Goal: Transaction & Acquisition: Download file/media

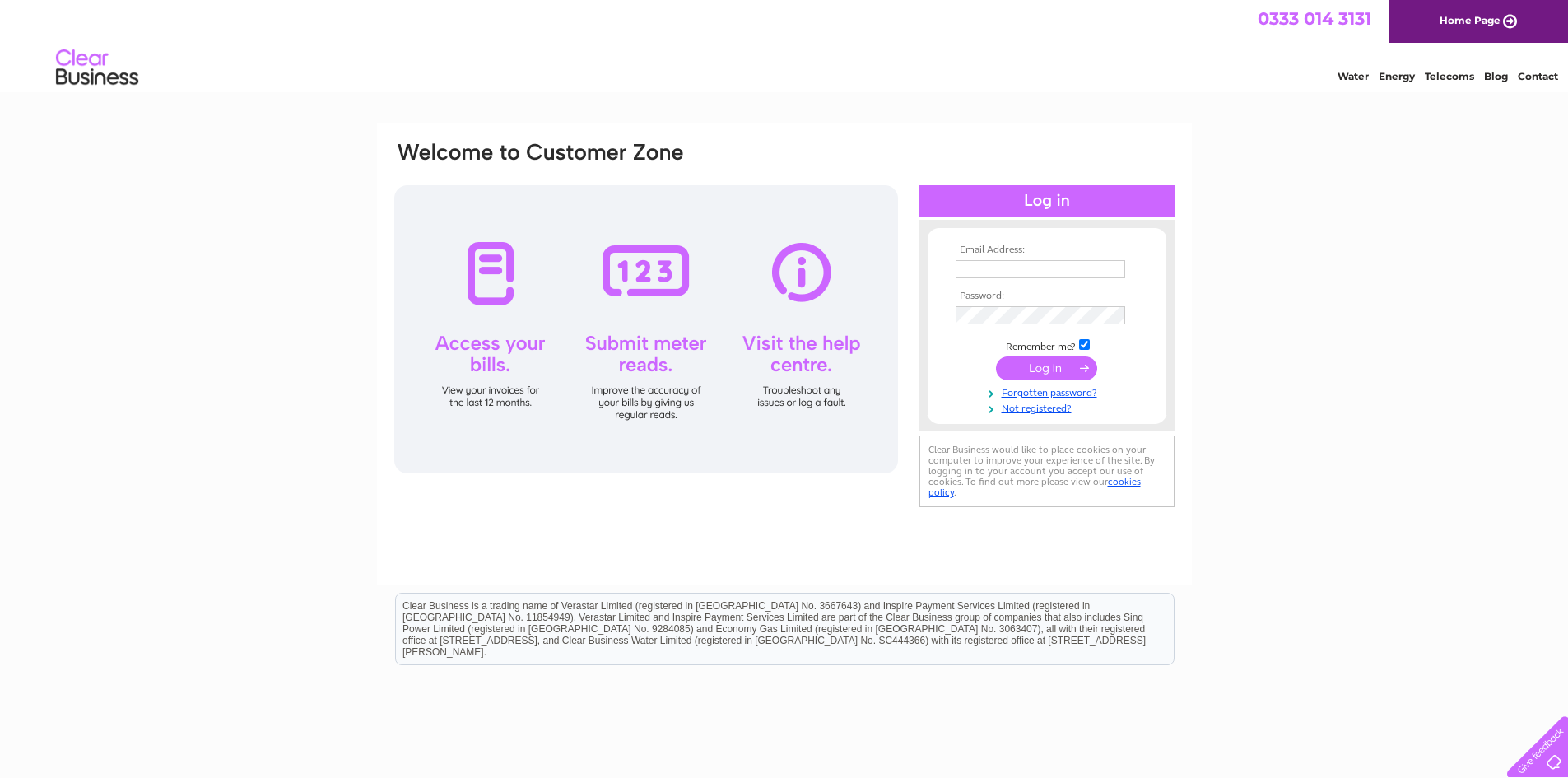
type input "[PERSON_NAME][EMAIL_ADDRESS][DOMAIN_NAME]"
click at [1060, 364] on input "submit" at bounding box center [1047, 368] width 101 height 23
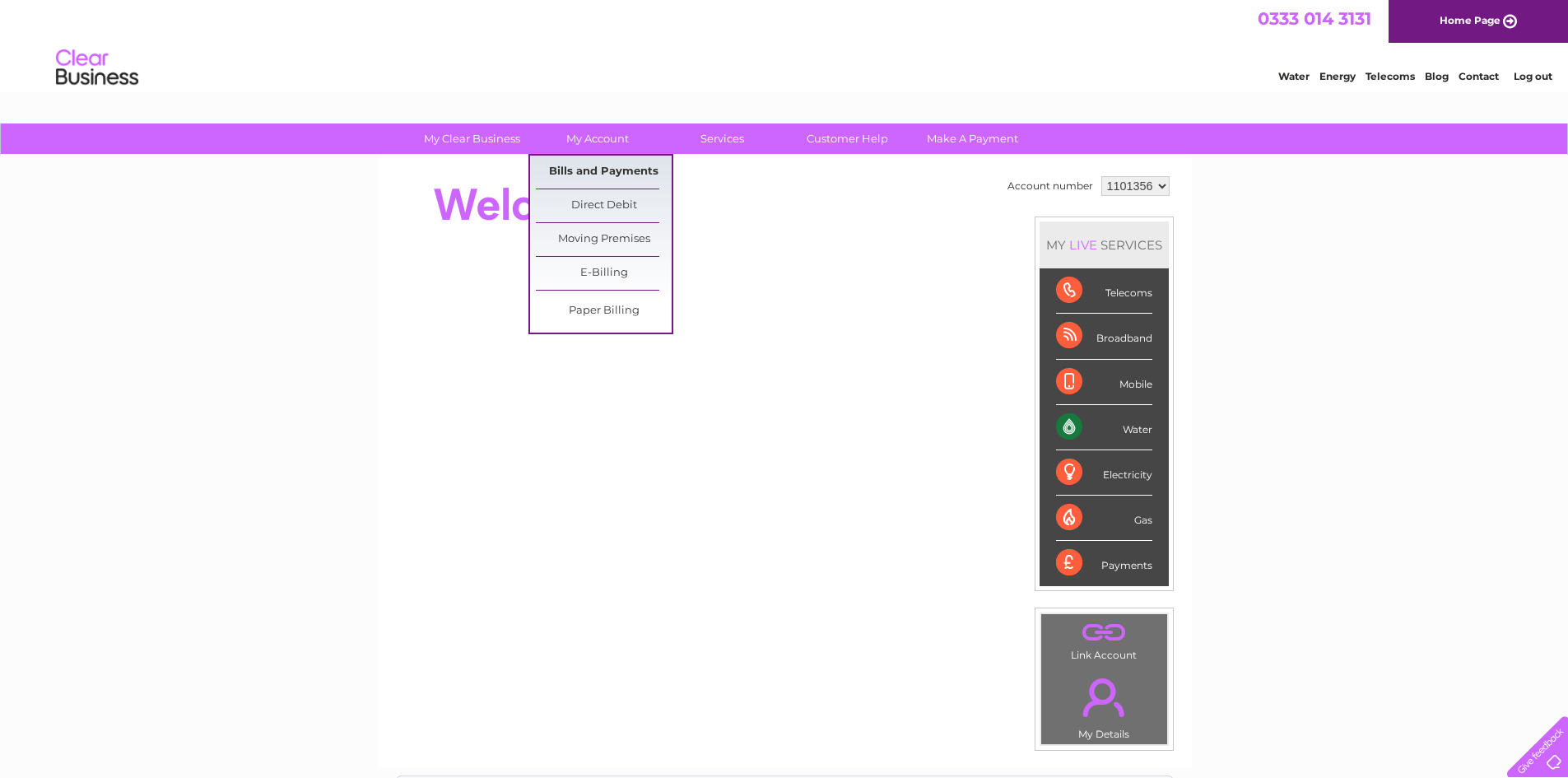
click at [603, 174] on link "Bills and Payments" at bounding box center [603, 172] width 136 height 33
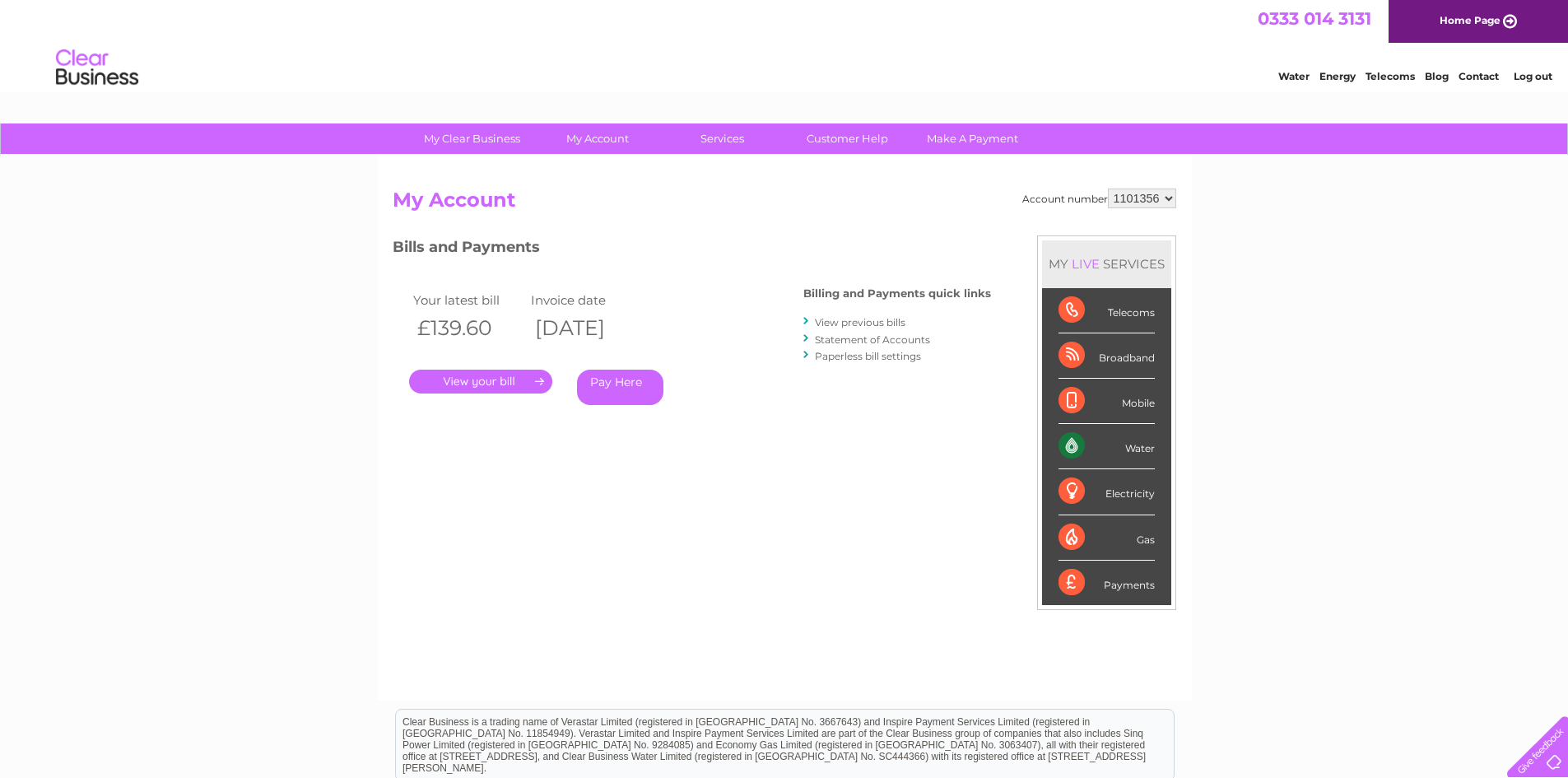
click at [479, 380] on link "." at bounding box center [481, 381] width 143 height 24
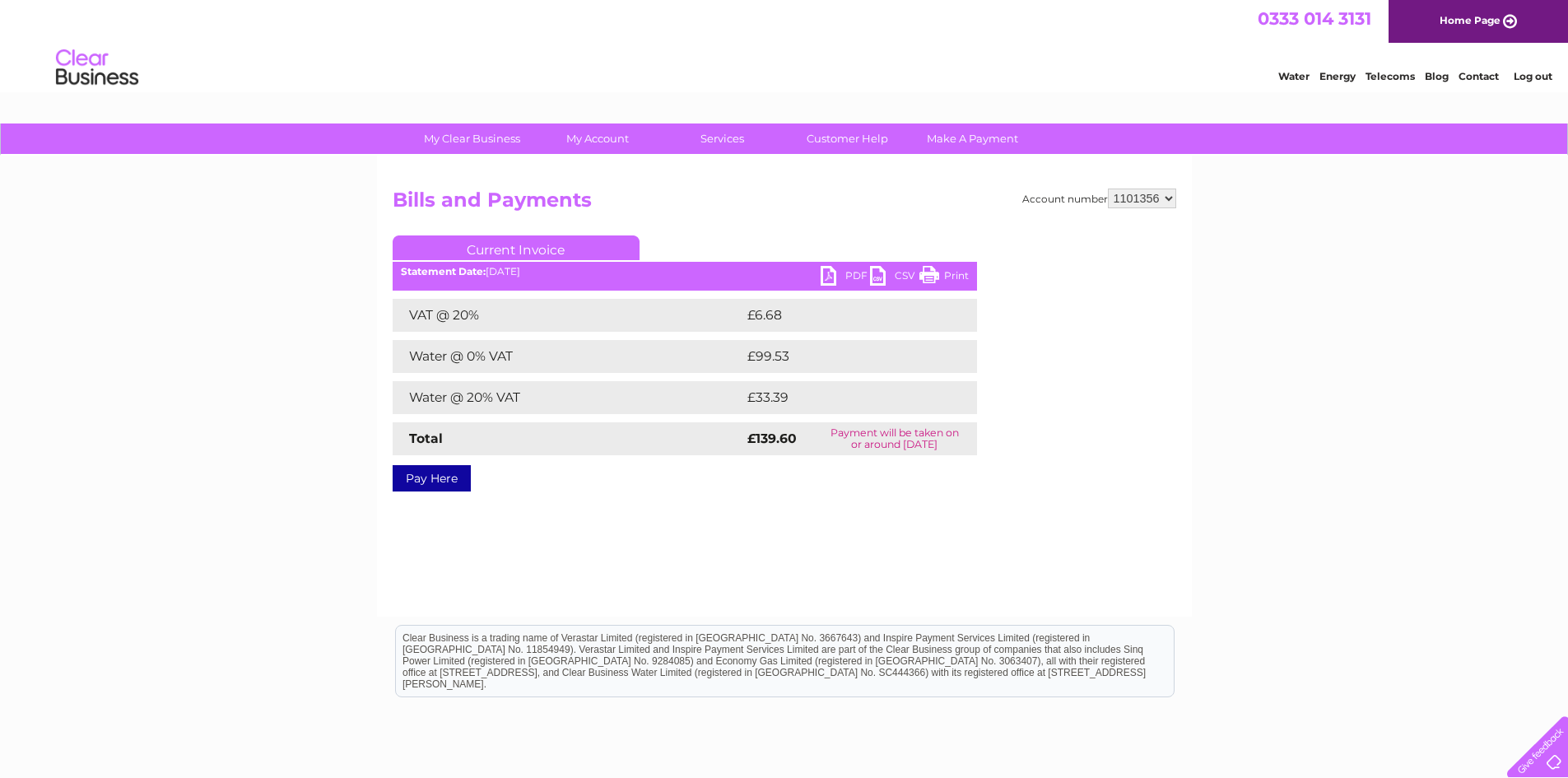
click at [828, 266] on link "PDF" at bounding box center [845, 277] width 49 height 24
